Goal: Task Accomplishment & Management: Manage account settings

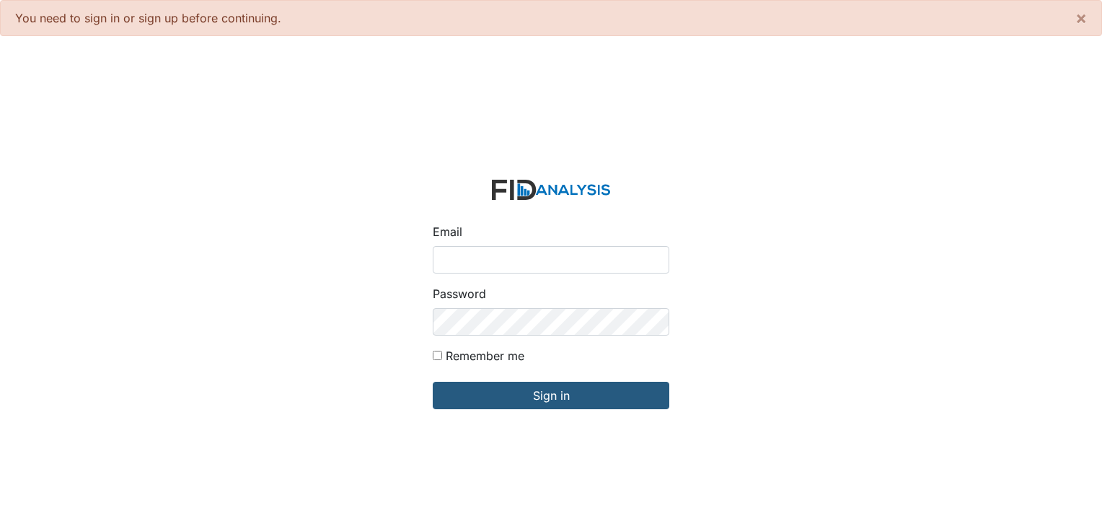
type input "[PERSON_NAME][EMAIL_ADDRESS][DOMAIN_NAME]"
click at [631, 411] on form "Email [PERSON_NAME][EMAIL_ADDRESS][DOMAIN_NAME] Password Remember me Sign in" at bounding box center [551, 303] width 260 height 271
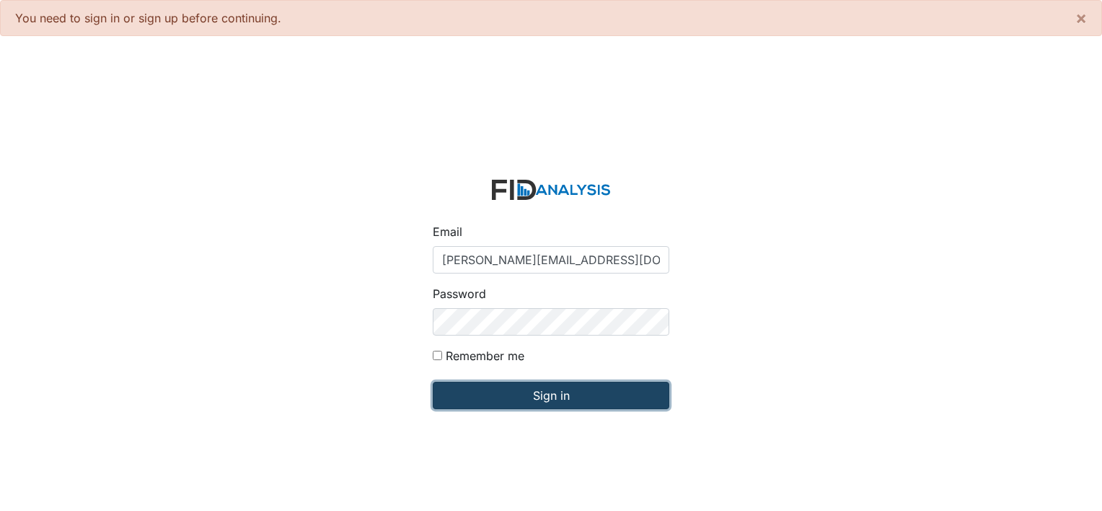
click at [566, 395] on input "Sign in" at bounding box center [551, 395] width 237 height 27
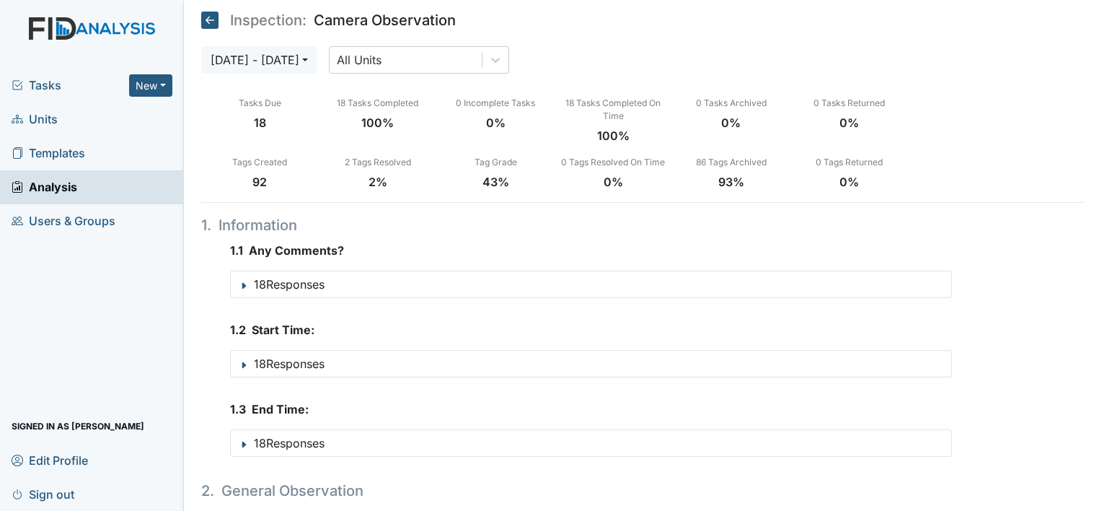
click at [44, 87] on span "Tasks" at bounding box center [71, 84] width 118 height 17
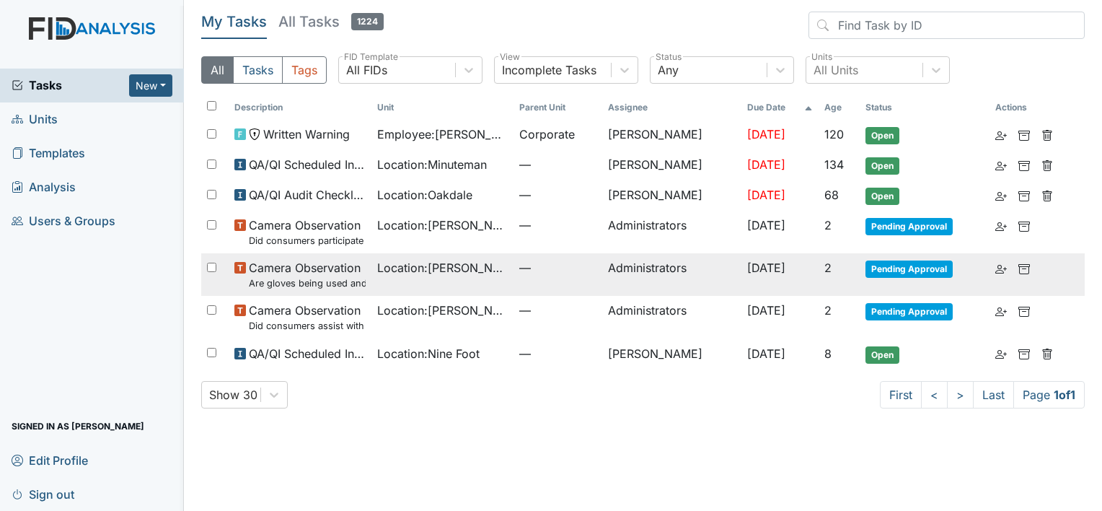
click at [328, 282] on small "Are gloves being used and changed as needed?" at bounding box center [307, 283] width 117 height 14
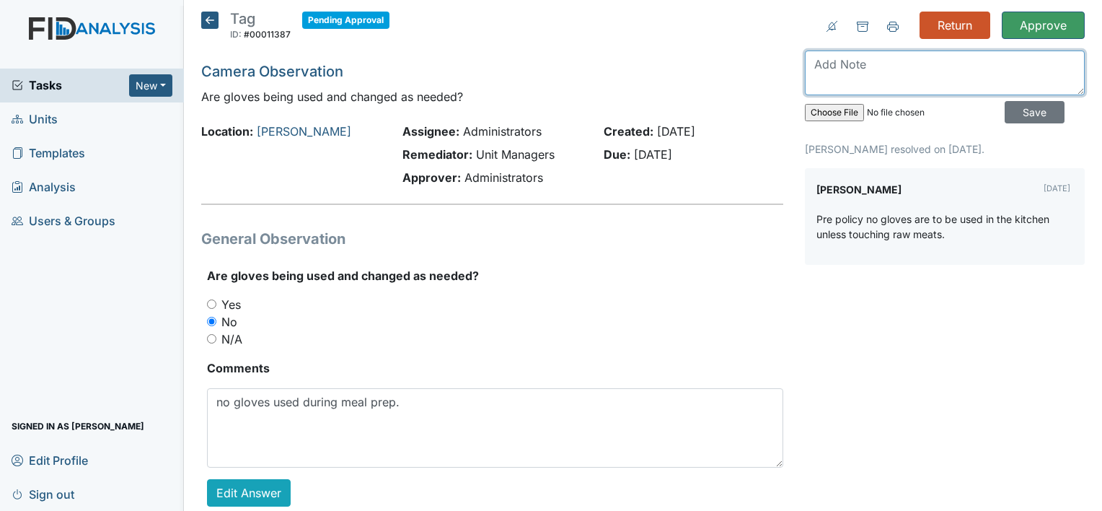
click at [880, 72] on textarea at bounding box center [945, 73] width 280 height 45
type textarea "correction made to QA"
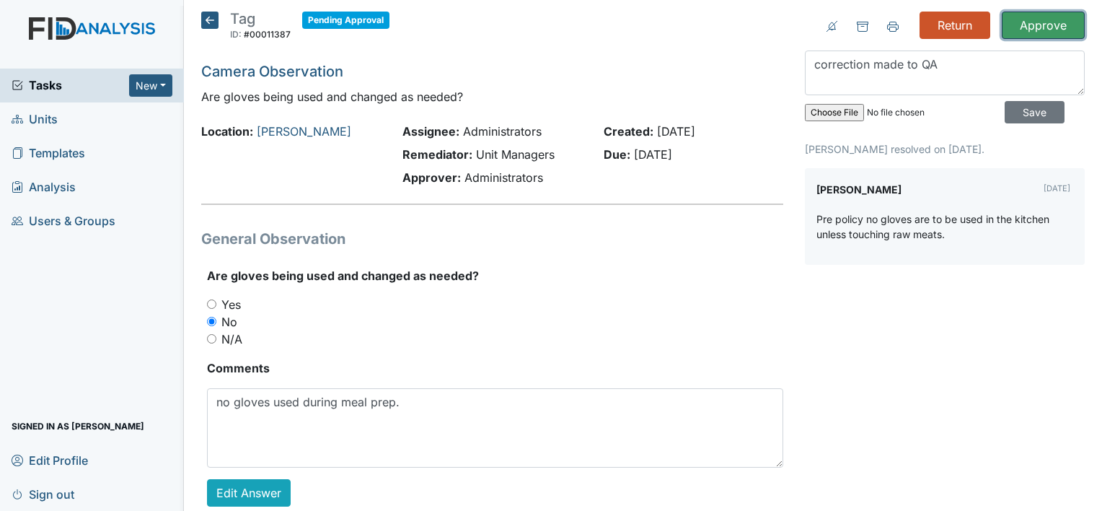
click at [1027, 20] on input "Approve" at bounding box center [1043, 25] width 83 height 27
click at [1019, 111] on input "Save" at bounding box center [1035, 112] width 60 height 22
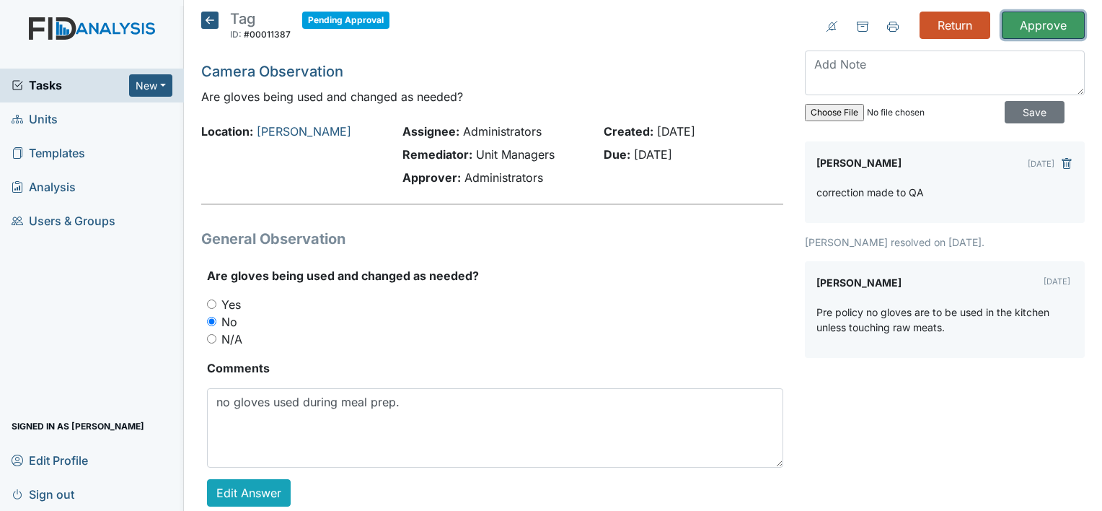
click at [1030, 23] on input "Approve" at bounding box center [1043, 25] width 83 height 27
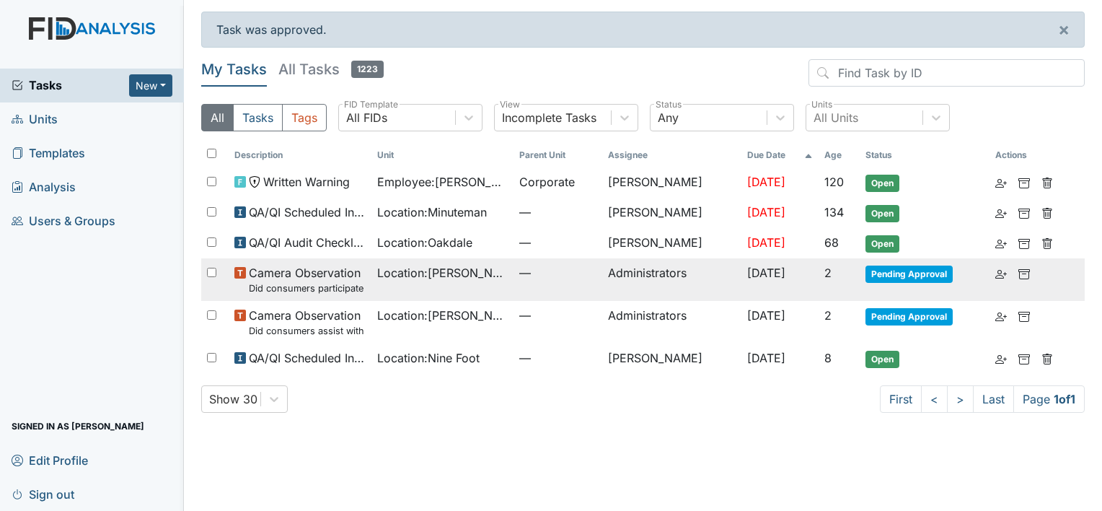
click at [327, 277] on span "Camera Observation Did consumers participate in family style dining?" at bounding box center [307, 279] width 117 height 31
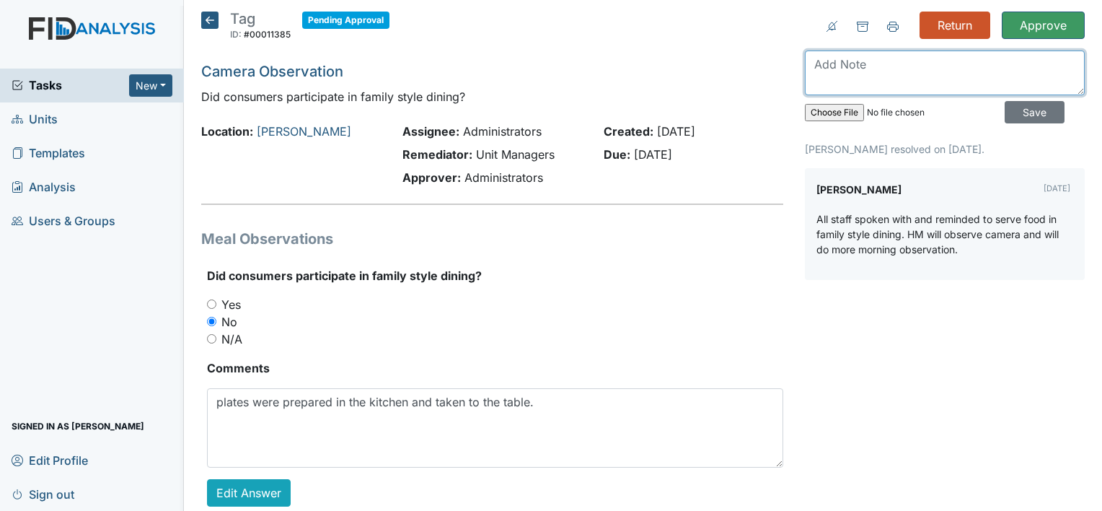
click at [837, 69] on textarea at bounding box center [945, 73] width 280 height 45
type textarea "please be sure to document observations in FIDS"
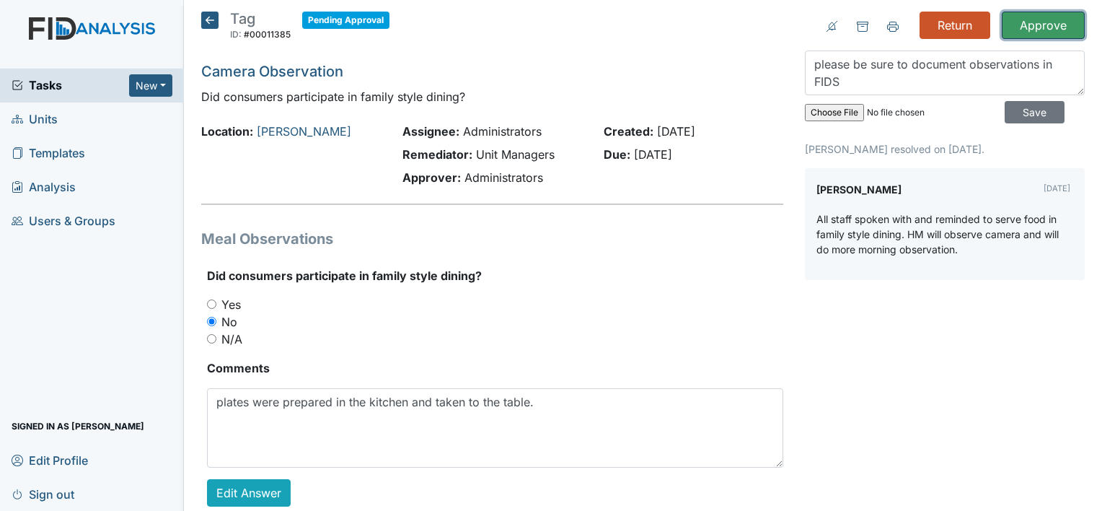
click at [1031, 20] on input "Approve" at bounding box center [1043, 25] width 83 height 27
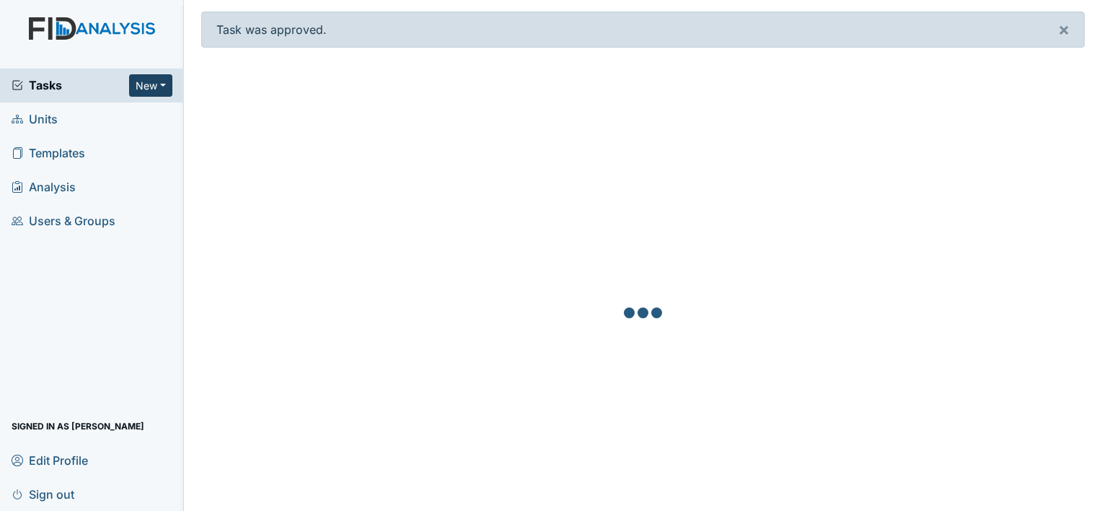
click at [149, 82] on button "New" at bounding box center [150, 85] width 43 height 22
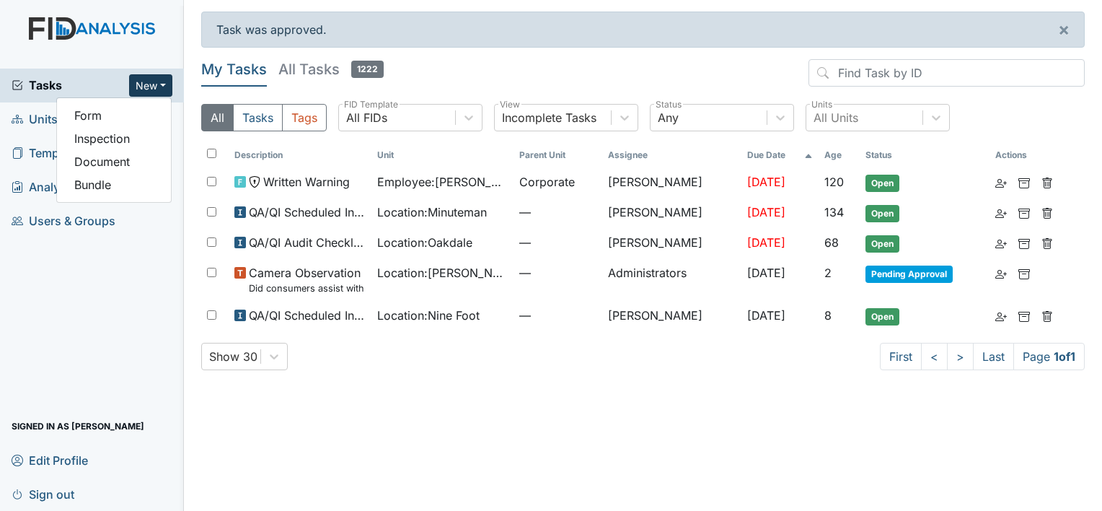
click at [54, 84] on span "Tasks" at bounding box center [71, 84] width 118 height 17
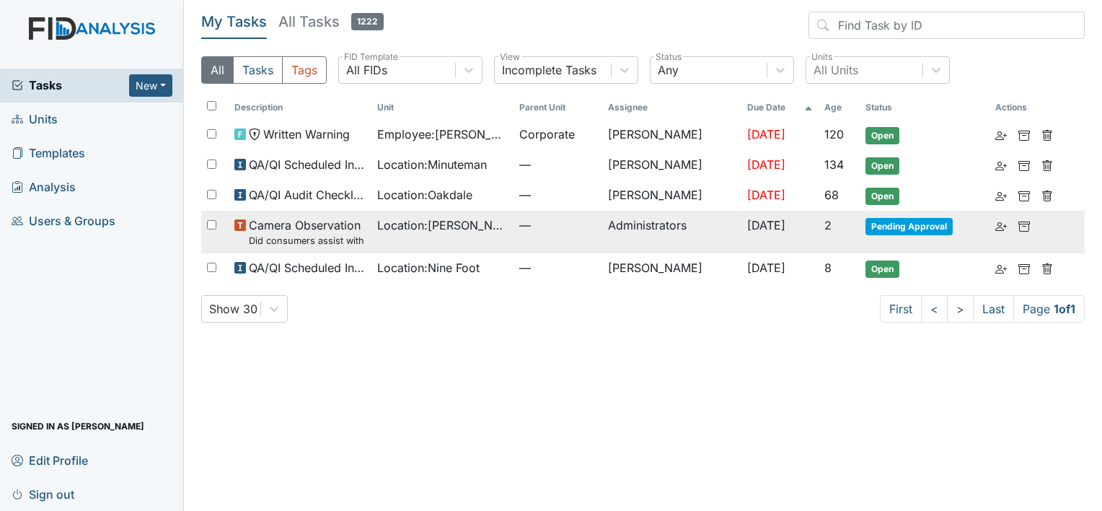
click at [271, 229] on span "Camera Observation Did consumers assist with the clean up?" at bounding box center [307, 231] width 117 height 31
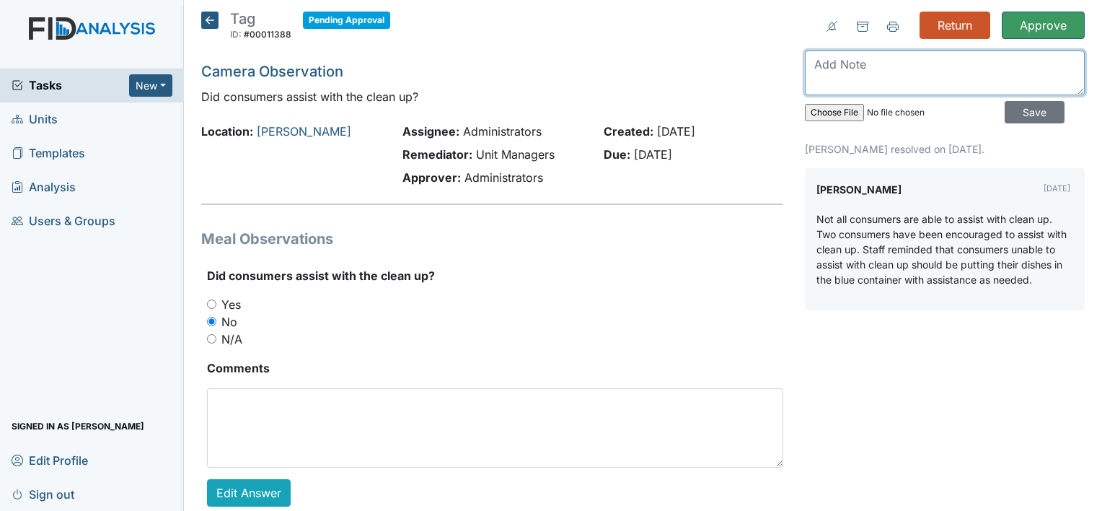
click at [899, 72] on textarea at bounding box center [945, 73] width 280 height 45
type textarea "encourage independence with all tasks"
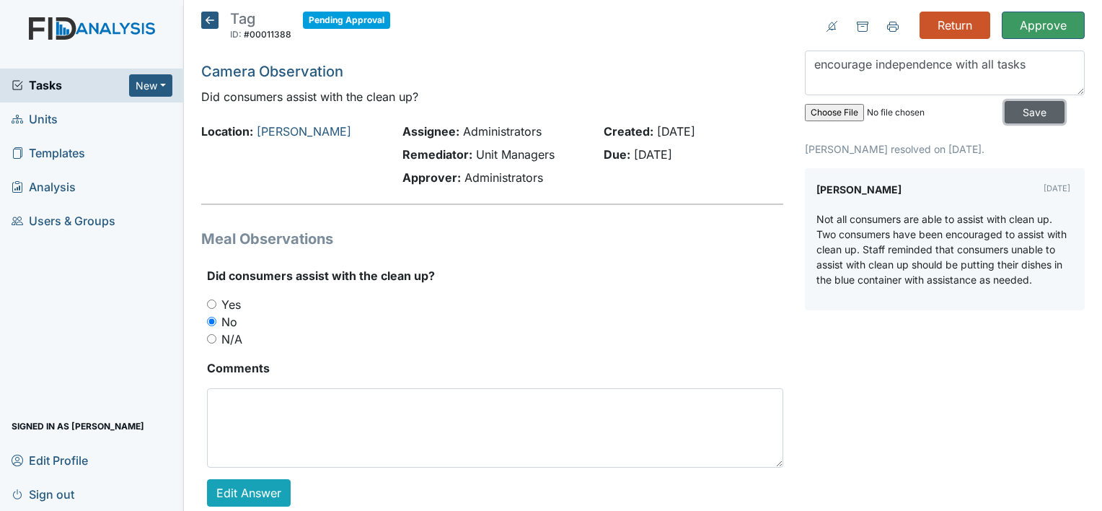
click at [1017, 113] on input "Save" at bounding box center [1035, 112] width 60 height 22
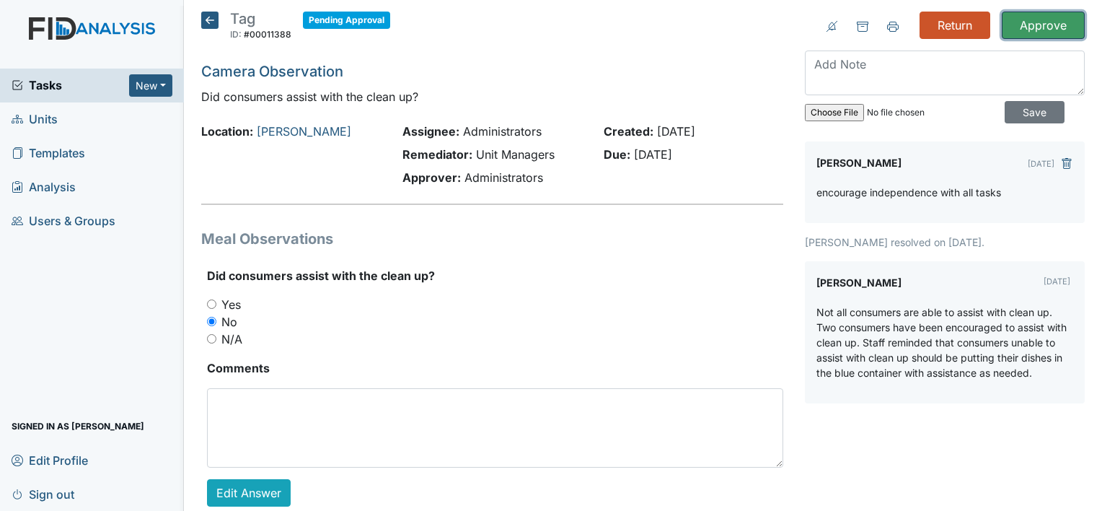
click at [1027, 28] on input "Approve" at bounding box center [1043, 25] width 83 height 27
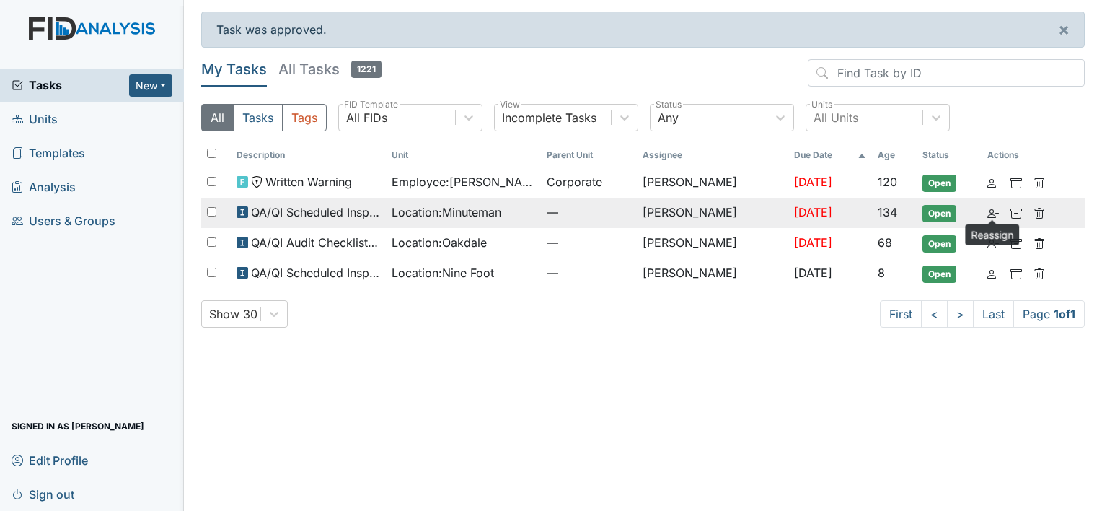
click at [990, 212] on icon at bounding box center [994, 214] width 12 height 12
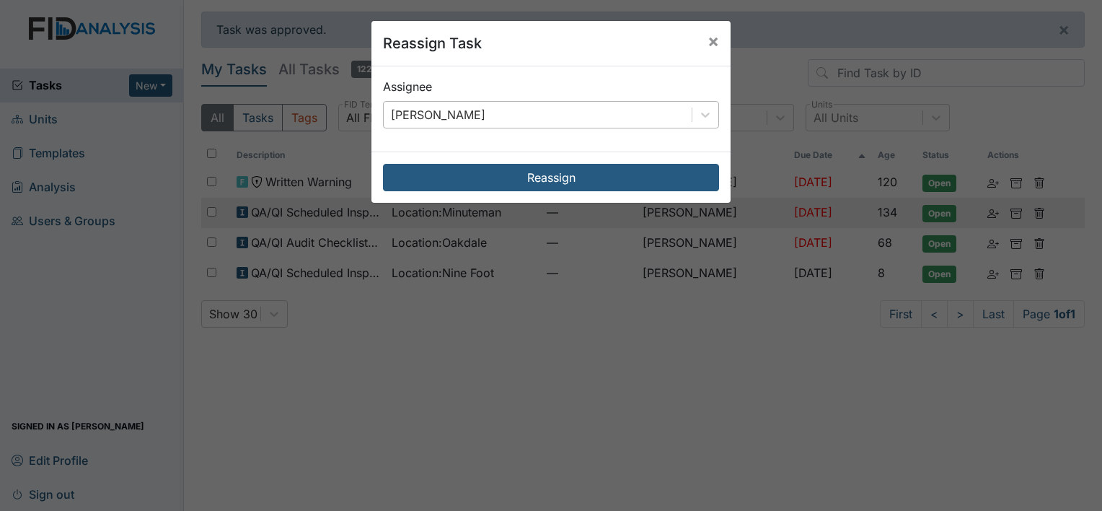
click at [579, 111] on div "[PERSON_NAME]" at bounding box center [538, 115] width 308 height 26
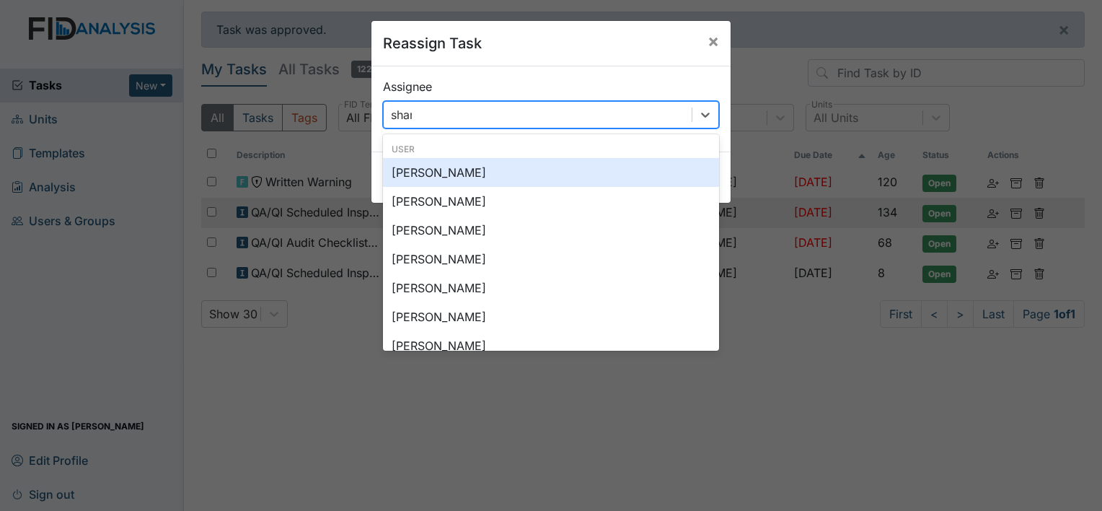
type input "shane"
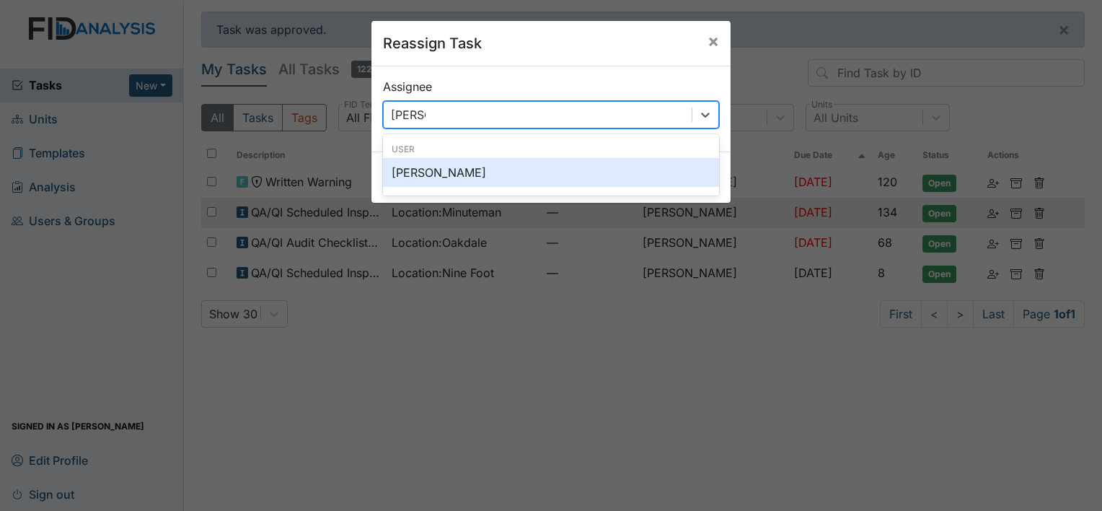
click at [452, 170] on div "Shane Miller" at bounding box center [551, 172] width 336 height 29
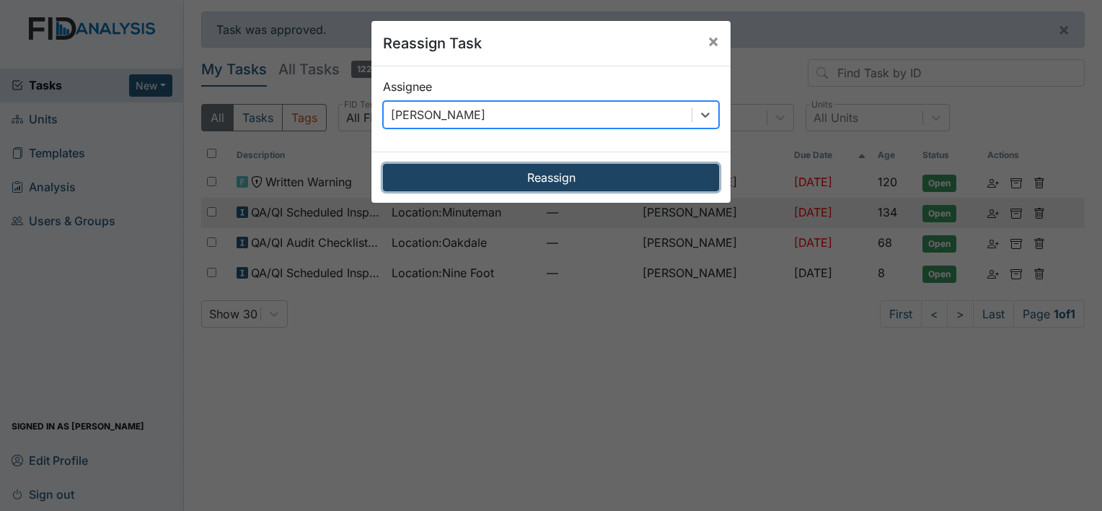
click at [628, 176] on button "Reassign" at bounding box center [551, 177] width 336 height 27
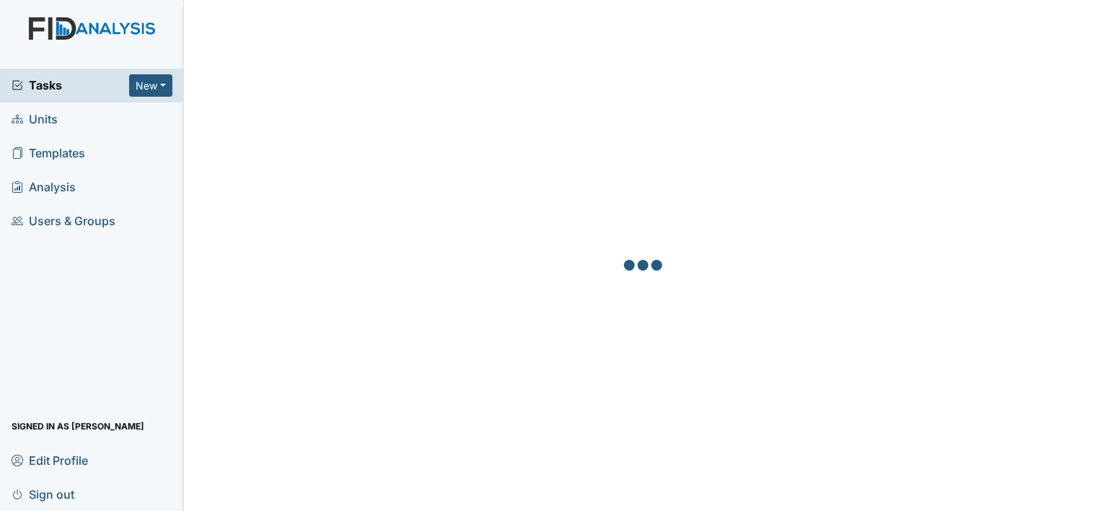
click at [61, 92] on span "Tasks" at bounding box center [71, 84] width 118 height 17
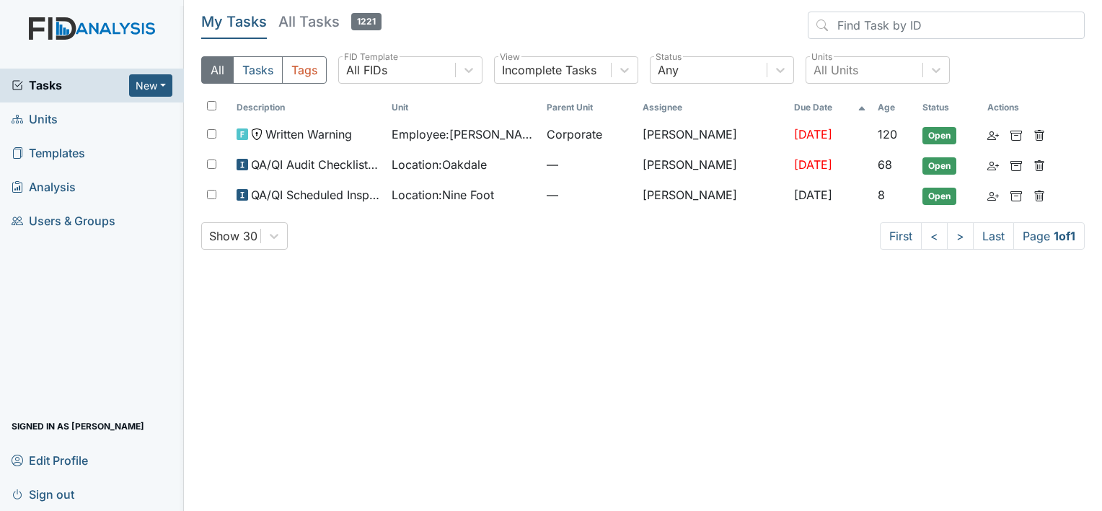
click at [43, 115] on span "Units" at bounding box center [35, 119] width 46 height 22
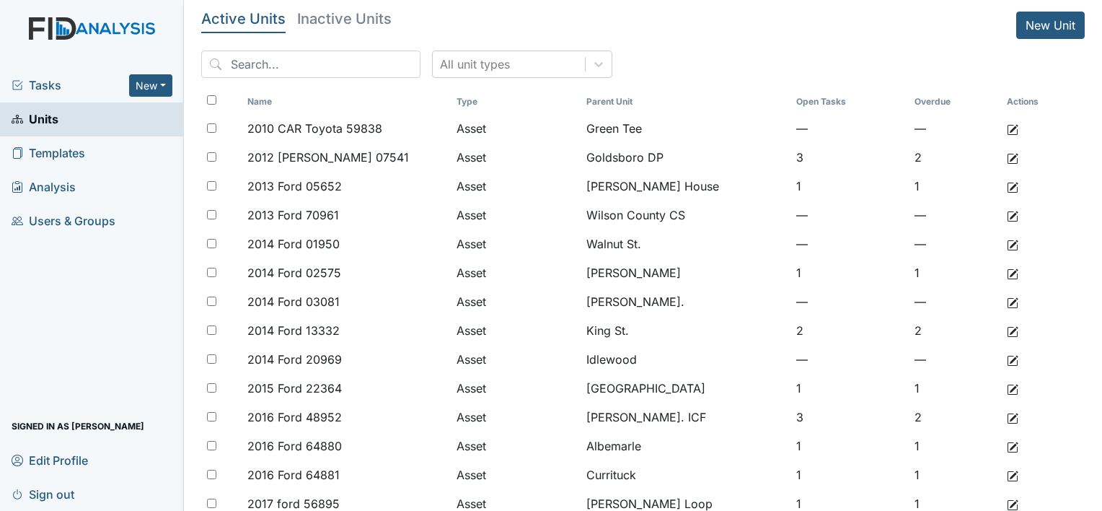
click at [57, 87] on span "Tasks" at bounding box center [71, 84] width 118 height 17
